Goal: Task Accomplishment & Management: Complete application form

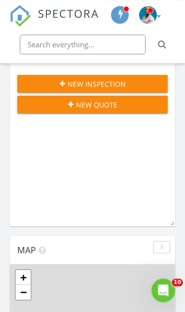
scroll to position [409, 0]
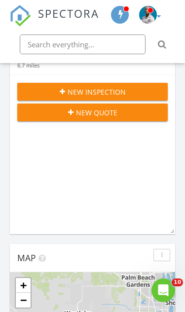
click at [109, 97] on span "New Inspection" at bounding box center [97, 92] width 58 height 10
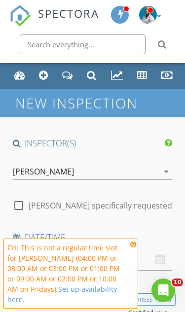
click at [134, 248] on icon at bounding box center [133, 244] width 6 height 7
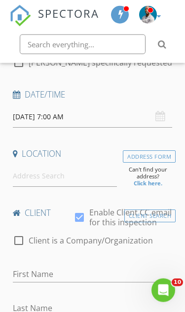
scroll to position [144, 0]
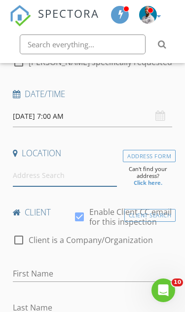
click at [76, 176] on input at bounding box center [65, 175] width 104 height 21
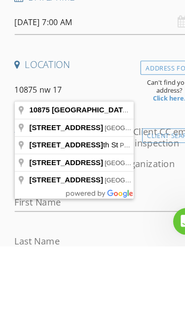
type input "10875 Northwest 17th Manor, Coral Springs, FL, USA"
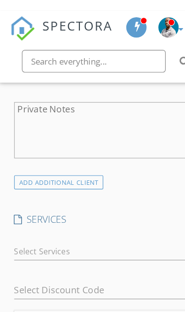
scroll to position [838, 0]
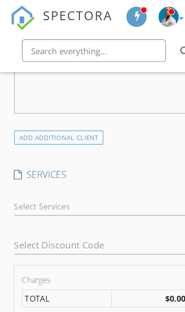
click at [119, 173] on div at bounding box center [86, 181] width 146 height 16
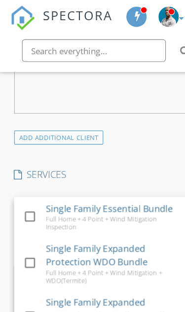
click at [23, 181] on div at bounding box center [26, 189] width 17 height 17
checkbox input "true"
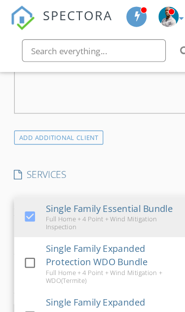
click at [122, 147] on h4 "SERVICES" at bounding box center [93, 152] width 160 height 11
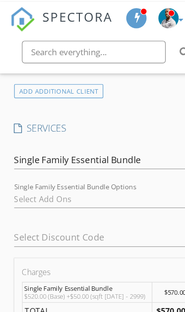
scroll to position [881, 0]
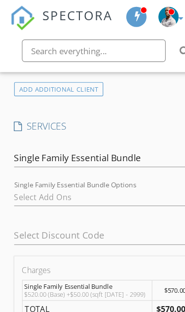
click at [144, 200] on div at bounding box center [151, 206] width 14 height 12
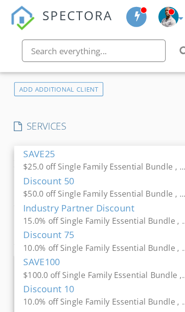
click at [143, 54] on input "text" at bounding box center [83, 45] width 126 height 20
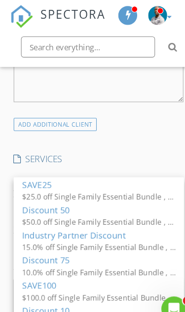
scroll to position [842, 0]
click at [153, 144] on h4 "SERVICES" at bounding box center [93, 149] width 160 height 11
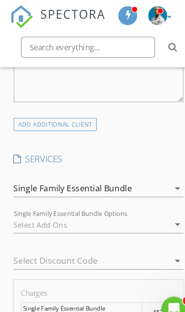
click at [158, 203] on div at bounding box center [86, 211] width 146 height 16
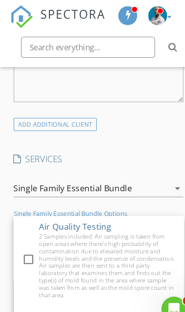
click at [140, 144] on h4 "SERVICES" at bounding box center [93, 149] width 160 height 11
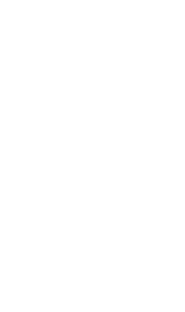
scroll to position [142, 0]
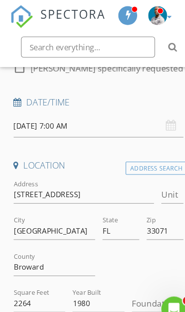
click at [58, 115] on input "08/29/2025 7:00 AM" at bounding box center [93, 118] width 160 height 21
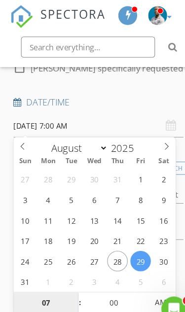
click at [46, 281] on input "07" at bounding box center [43, 285] width 61 height 20
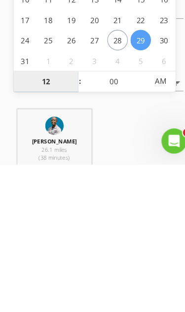
type input "12"
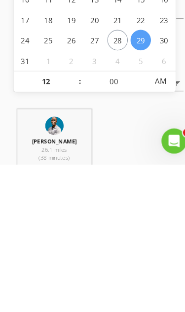
scroll to position [330, 0]
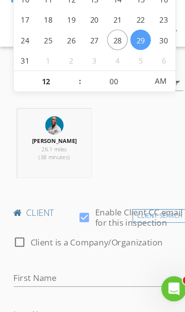
type input "08/29/2025 12:00 PM"
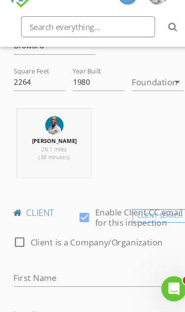
click at [142, 132] on div "Ronald Gladden 26.1 miles (38 minutes)" at bounding box center [92, 157] width 167 height 72
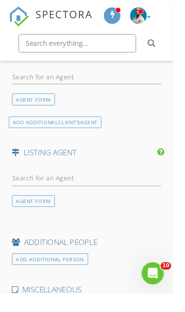
scroll to position [1454, 0]
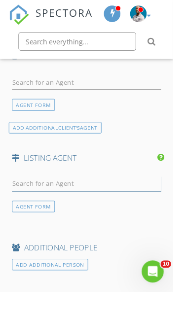
click at [102, 189] on input "text" at bounding box center [93, 197] width 160 height 16
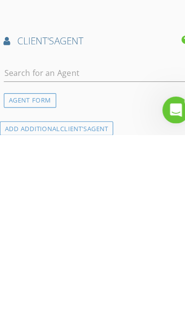
scroll to position [1272, 0]
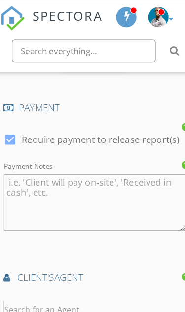
click at [72, 262] on input "text" at bounding box center [93, 270] width 160 height 16
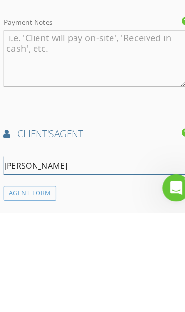
type input "Jay"
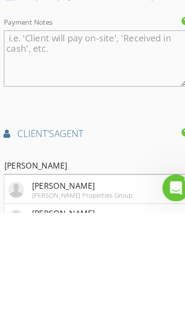
click at [119, 280] on li "Jay Mackenzie Jay-Mack Properties Group" at bounding box center [92, 292] width 159 height 24
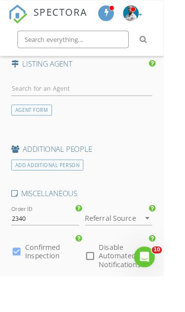
scroll to position [1929, 0]
checkbox input "true"
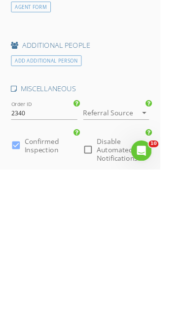
checkbox input "true"
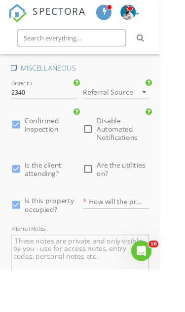
scroll to position [2068, 0]
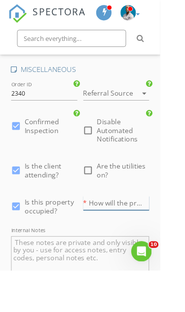
click at [142, 226] on input "text" at bounding box center [134, 234] width 76 height 16
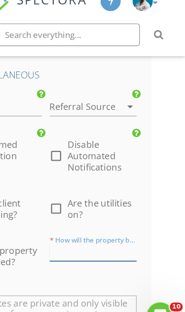
type input "B"
type input "BA"
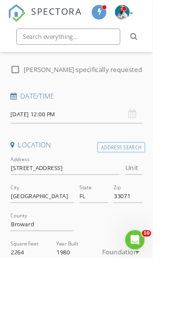
scroll to position [124, 0]
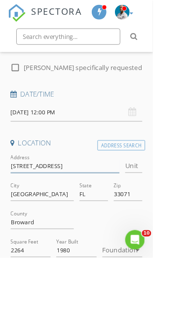
click at [97, 193] on input "10875 NW 17th Manor" at bounding box center [79, 201] width 132 height 16
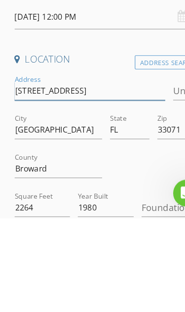
click at [27, 193] on input "10875 NW 17th Manor" at bounding box center [79, 201] width 132 height 16
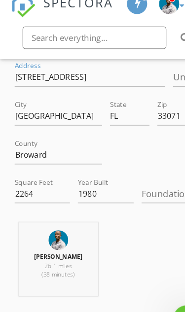
click at [152, 143] on div at bounding box center [134, 148] width 83 height 34
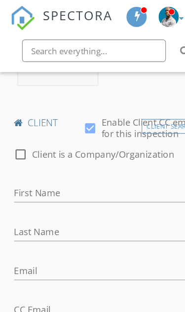
scroll to position [442, 0]
click at [65, 168] on input "First Name" at bounding box center [93, 169] width 160 height 16
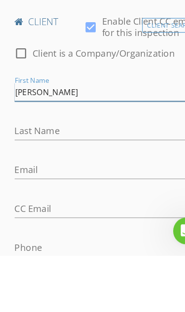
type input "Renette"
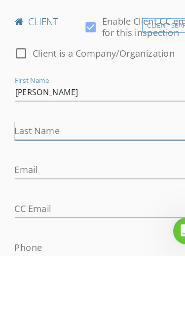
click at [132, 195] on input "Last Name" at bounding box center [93, 203] width 160 height 16
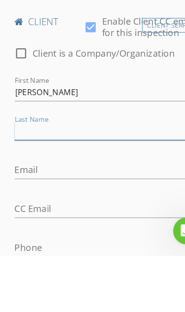
scroll to position [442, 30]
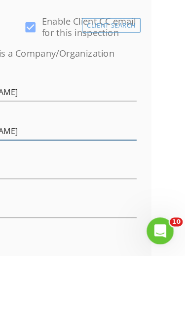
type input "Vassor"
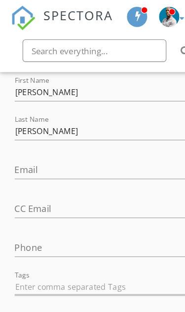
scroll to position [532, 0]
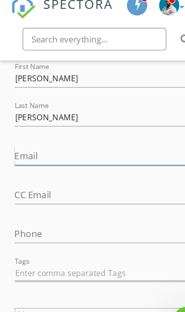
click at [34, 139] on input "Email" at bounding box center [93, 147] width 160 height 16
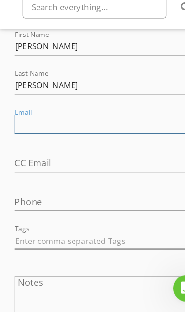
paste input "rvcreole1@bellsouth.net"
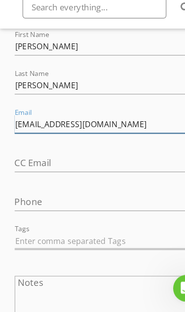
type input "rvcreole1@bellsouth.net"
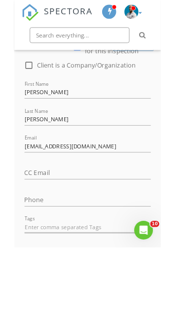
scroll to position [490, 0]
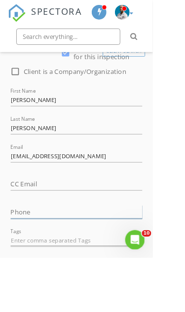
click at [113, 249] on input "Phone" at bounding box center [93, 257] width 160 height 16
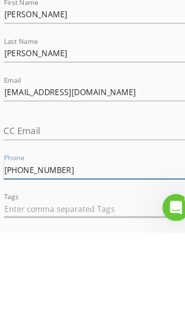
type input "954-249-7985"
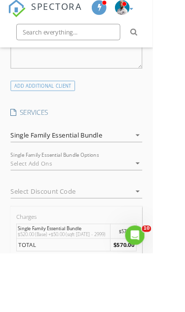
scroll to position [843, 0]
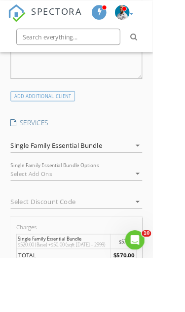
click at [171, 204] on icon "arrow_drop_down" at bounding box center [166, 210] width 12 height 12
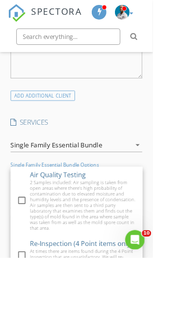
click at [168, 202] on link "check_box_outline_blank Air Quality Testing 2 Samples included: Air sampling is…" at bounding box center [93, 243] width 160 height 83
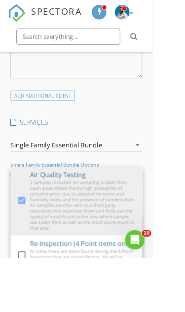
click at [31, 235] on div at bounding box center [26, 243] width 17 height 17
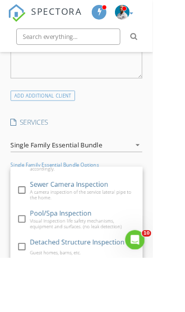
scroll to position [121, 0]
click at [30, 257] on div at bounding box center [26, 265] width 17 height 17
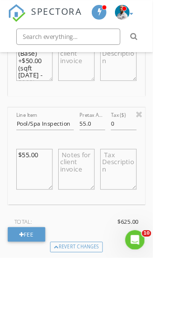
scroll to position [1206, 0]
click at [29, 275] on div "Fee" at bounding box center [31, 284] width 45 height 18
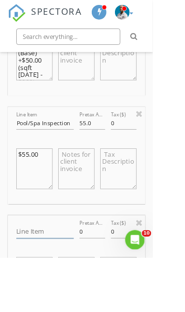
click at [54, 273] on input "Line Item" at bounding box center [55, 281] width 70 height 16
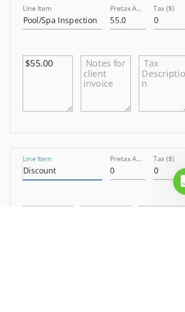
type input "Discount"
click at [112, 273] on input "0" at bounding box center [111, 281] width 31 height 16
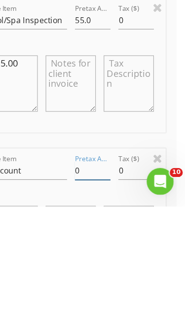
click at [92, 273] on input "0" at bounding box center [104, 281] width 31 height 16
type input "-55.00"
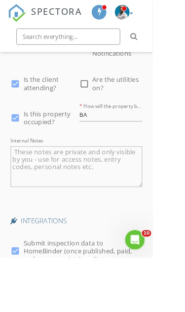
scroll to position [2529, 0]
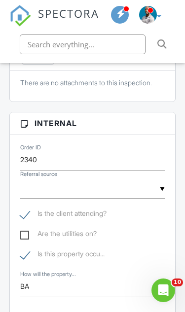
scroll to position [620, 0]
